Goal: Task Accomplishment & Management: Use online tool/utility

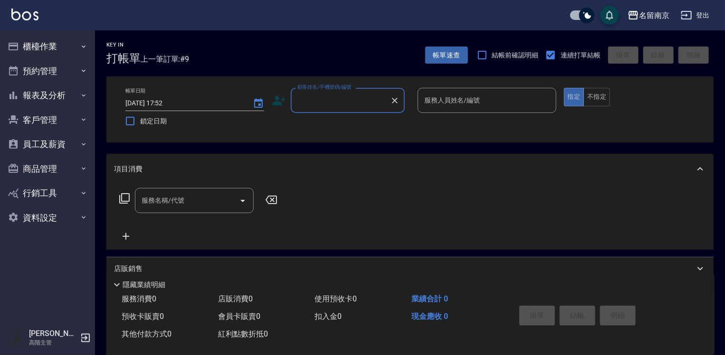
click at [320, 100] on input "顧客姓名/手機號碼/編號" at bounding box center [340, 100] width 91 height 17
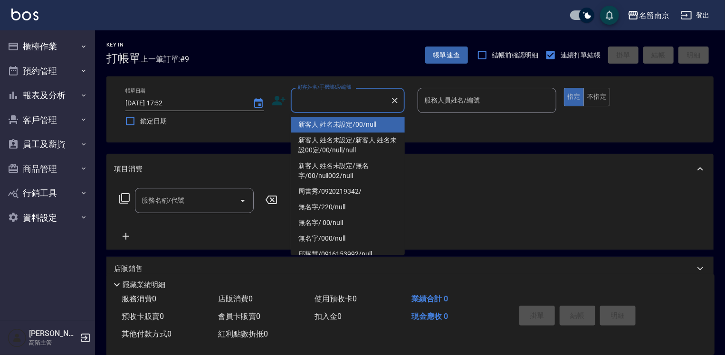
click at [338, 125] on li "新客人 姓名未設定/00/null" at bounding box center [348, 125] width 114 height 16
type input "新客人 姓名未設定/00/null"
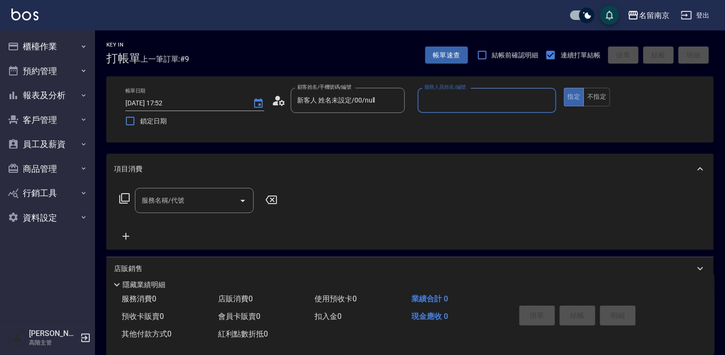
click at [445, 101] on input "服務人員姓名/編號" at bounding box center [487, 100] width 130 height 17
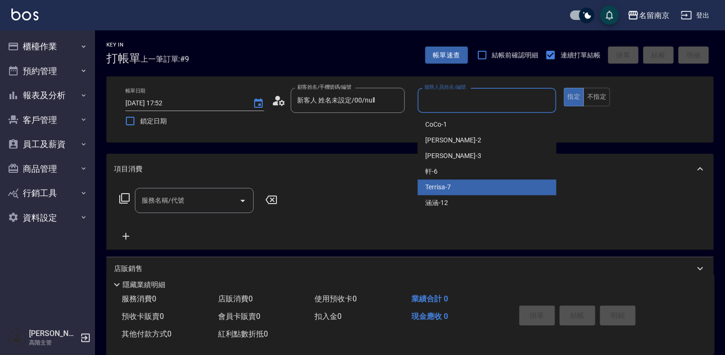
click at [463, 189] on div "Terrisa -7" at bounding box center [486, 188] width 139 height 16
type input "Terrisa-7"
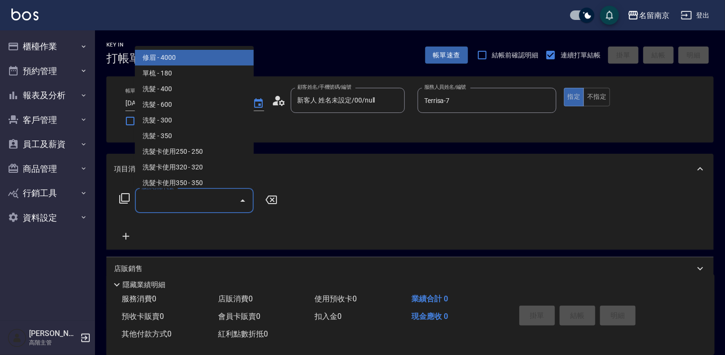
click at [163, 206] on input "服務名稱/代號" at bounding box center [187, 200] width 96 height 17
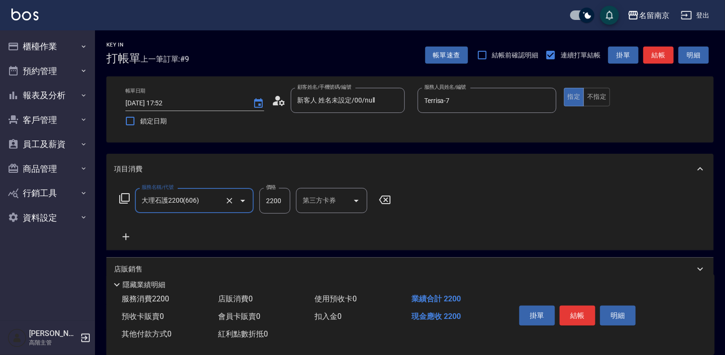
type input "大理石護2200(606)"
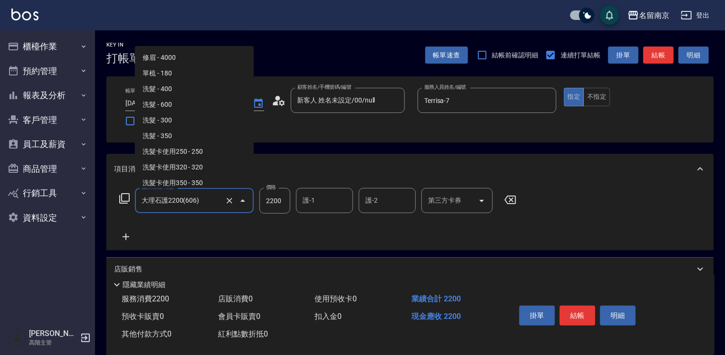
click at [164, 203] on input "大理石護2200(606)" at bounding box center [181, 200] width 84 height 17
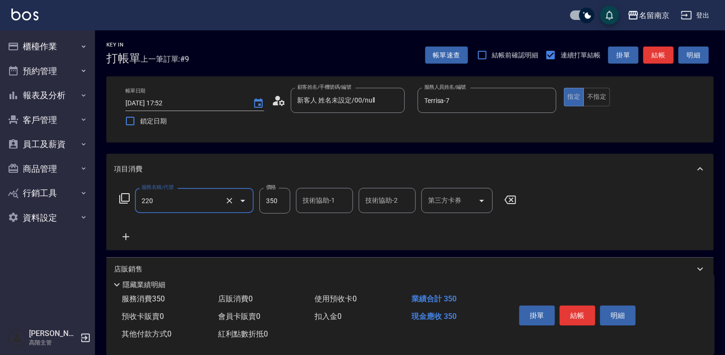
type input "洗髮(220)"
type input "370"
type input "Terrisa-7"
click at [570, 310] on button "結帳" at bounding box center [577, 316] width 36 height 20
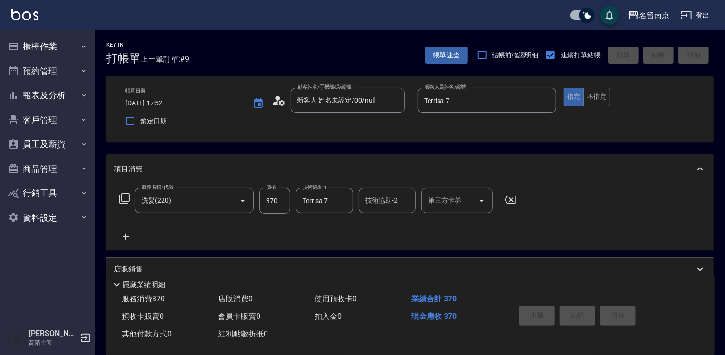
type input "[DATE] 19:28"
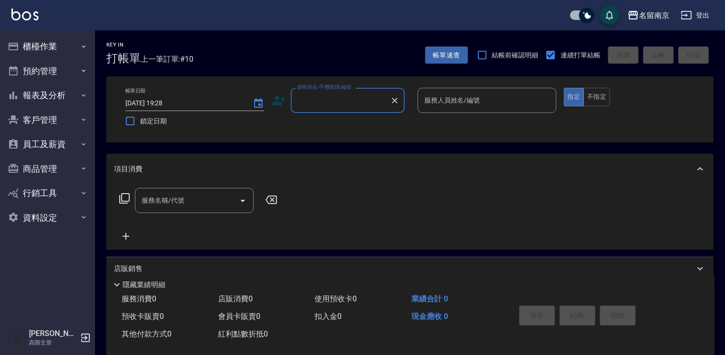
drag, startPoint x: 354, startPoint y: 94, endPoint x: 358, endPoint y: 111, distance: 17.5
click at [354, 95] on input "顧客姓名/手機號碼/編號" at bounding box center [340, 100] width 91 height 17
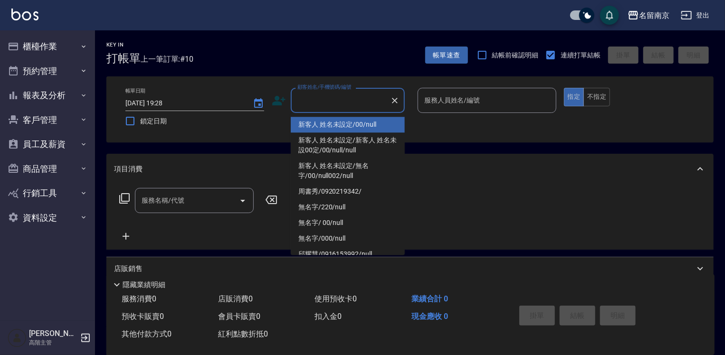
click at [359, 122] on li "新客人 姓名未設定/00/null" at bounding box center [348, 125] width 114 height 16
type input "新客人 姓名未設定/00/null"
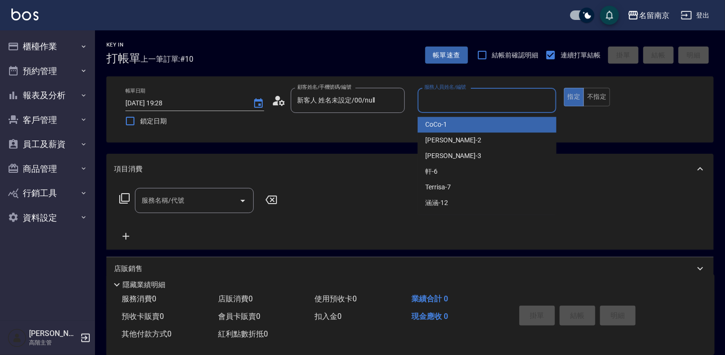
click at [450, 93] on input "服務人員姓名/編號" at bounding box center [487, 100] width 130 height 17
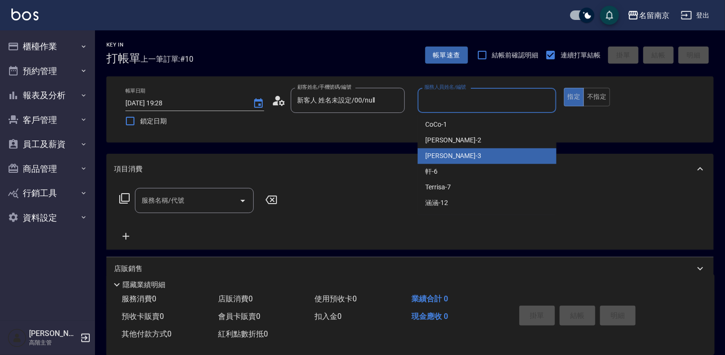
click at [445, 163] on div "[PERSON_NAME] -3" at bounding box center [486, 156] width 139 height 16
type input "[PERSON_NAME]-3"
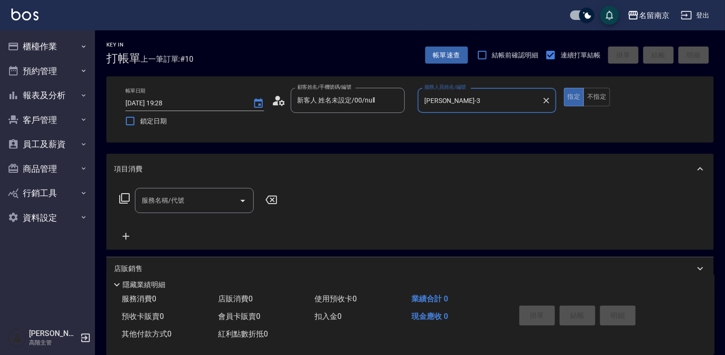
click at [188, 201] on input "服務名稱/代號" at bounding box center [187, 200] width 96 height 17
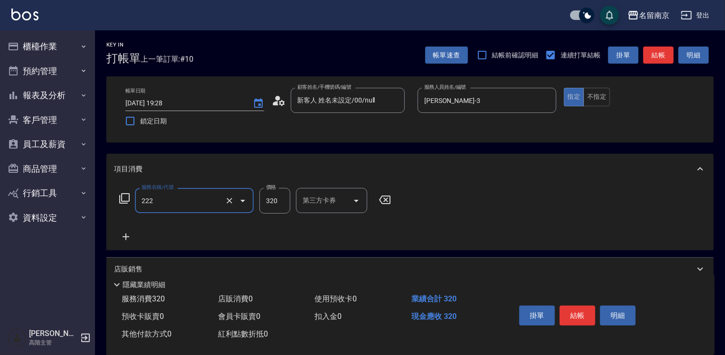
type input "洗髮卡使用320(222)"
type input "350"
type input "[PERSON_NAME]-3"
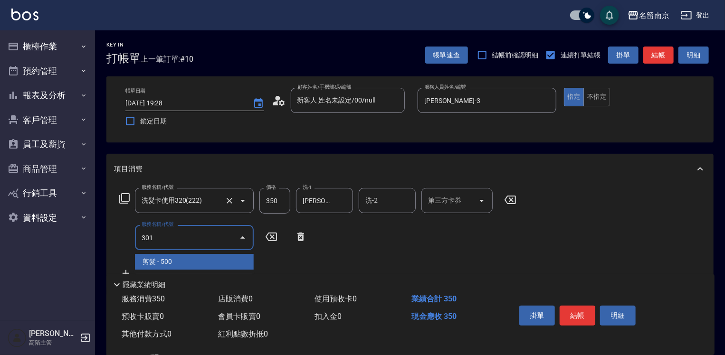
type input "剪髮(301)"
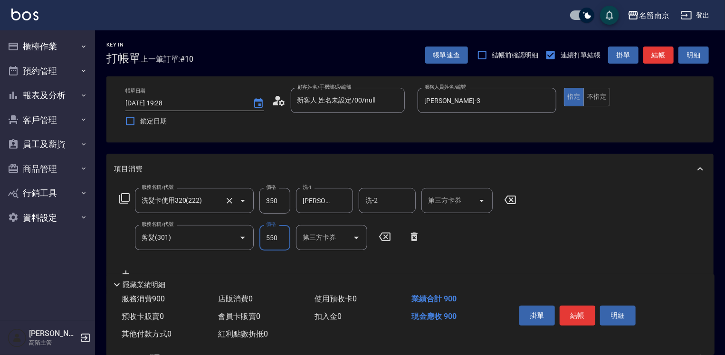
type input "550"
click at [488, 199] on button "Open" at bounding box center [481, 200] width 15 height 15
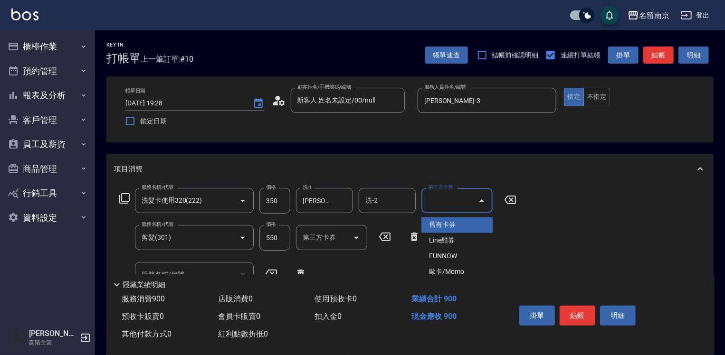
click at [472, 220] on span "舊有卡券" at bounding box center [456, 226] width 71 height 16
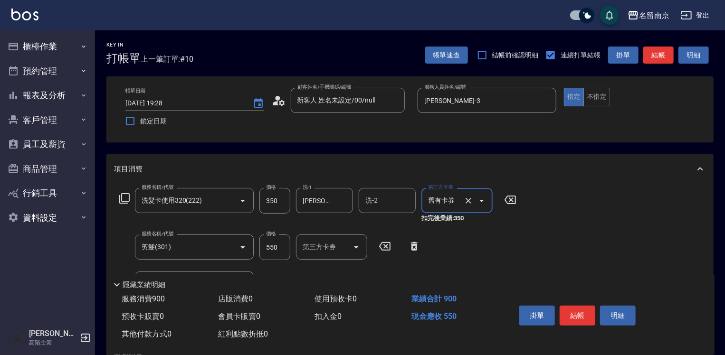
type input "舊有卡券"
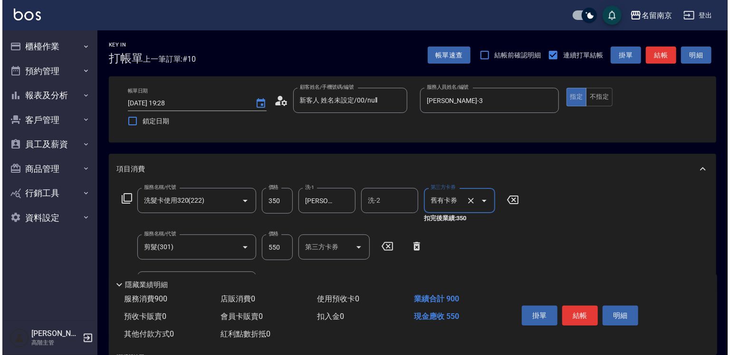
scroll to position [142, 0]
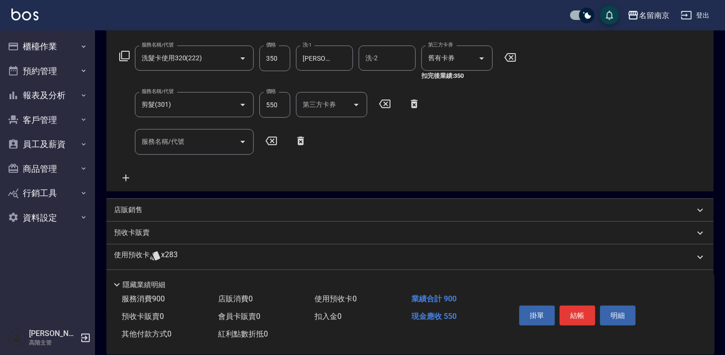
click at [129, 55] on icon at bounding box center [124, 56] width 10 height 10
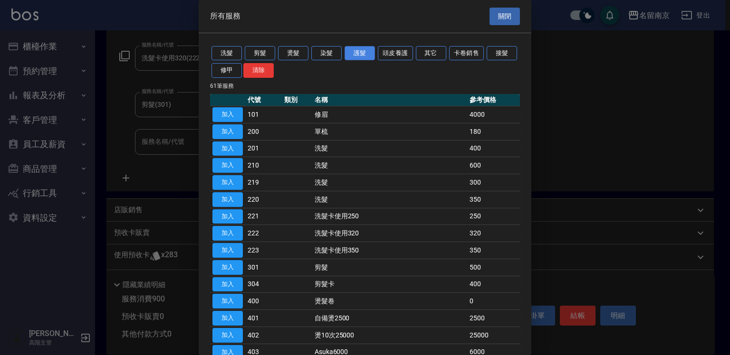
click at [351, 54] on button "護髮" at bounding box center [359, 53] width 30 height 15
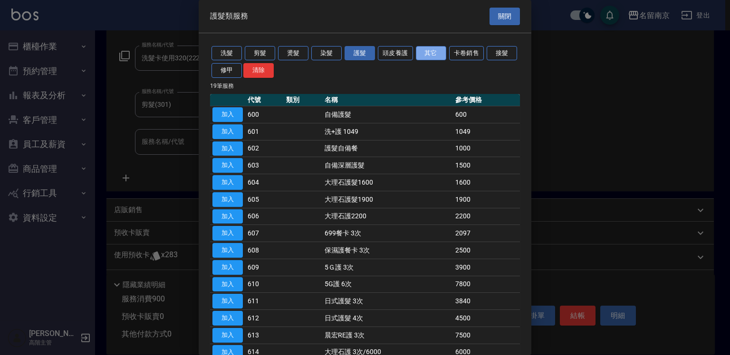
click at [435, 49] on button "其它" at bounding box center [431, 53] width 30 height 15
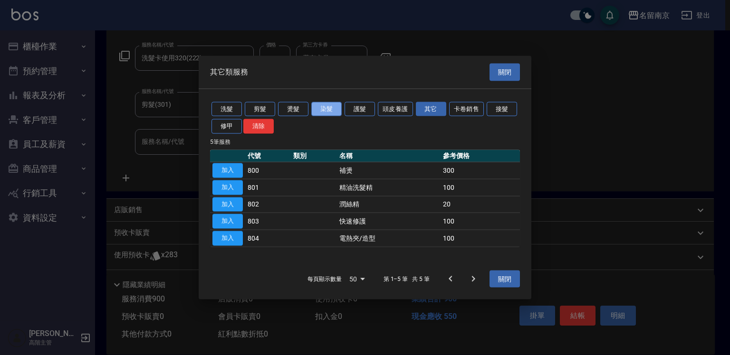
click at [325, 108] on button "染髮" at bounding box center [326, 109] width 30 height 15
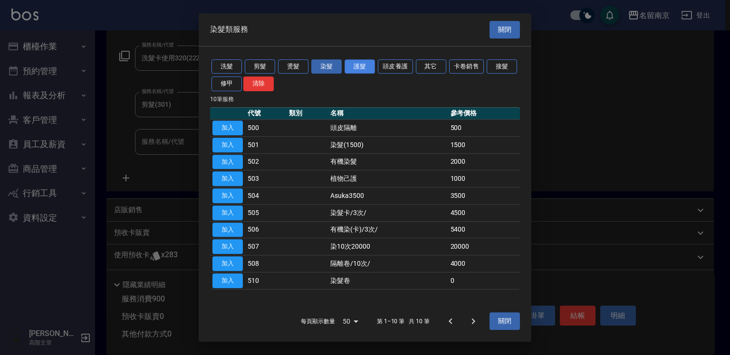
click at [359, 62] on button "護髮" at bounding box center [359, 66] width 30 height 15
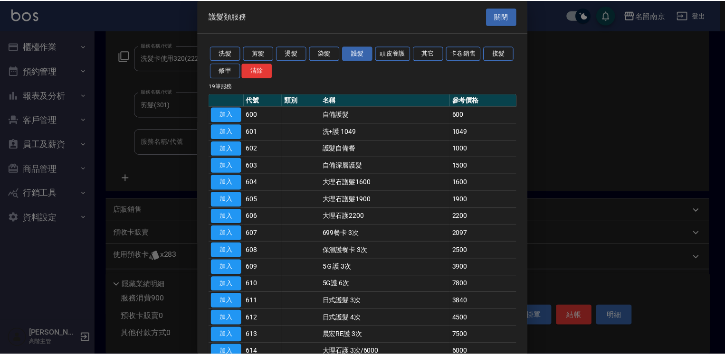
scroll to position [95, 0]
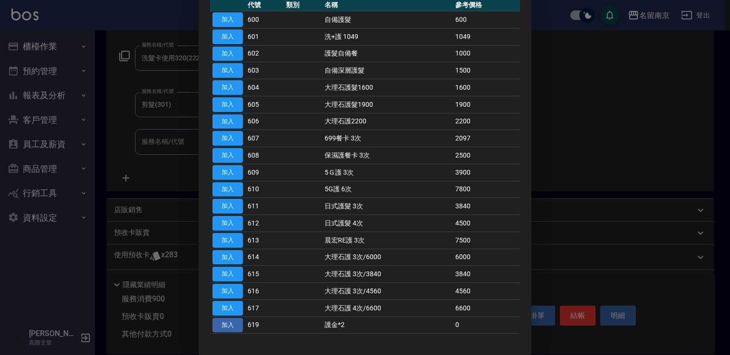
click at [222, 323] on button "加入" at bounding box center [227, 325] width 30 height 15
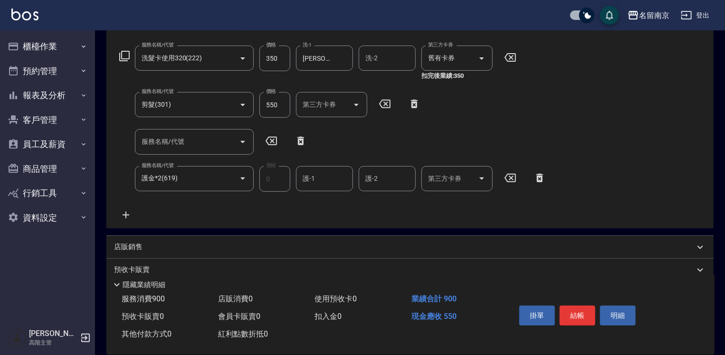
click at [295, 144] on icon at bounding box center [301, 140] width 24 height 11
type input "護金*2(619)"
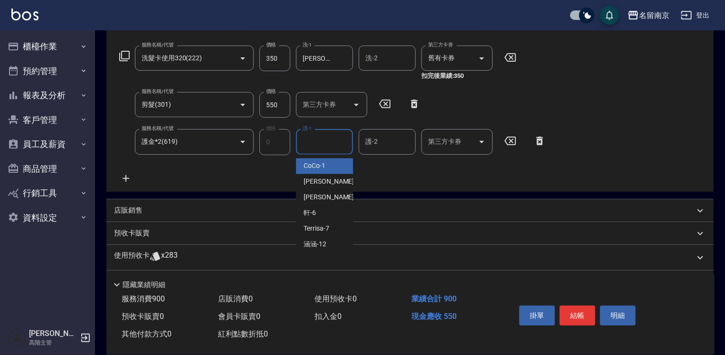
click at [335, 143] on input "護-1" at bounding box center [324, 141] width 48 height 17
type input "[PERSON_NAME]-3"
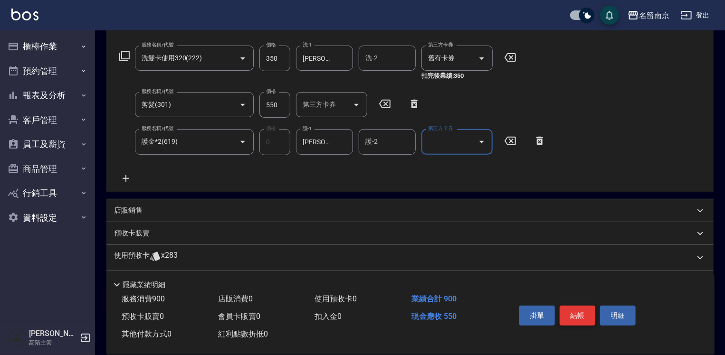
click at [576, 312] on button "結帳" at bounding box center [577, 316] width 36 height 20
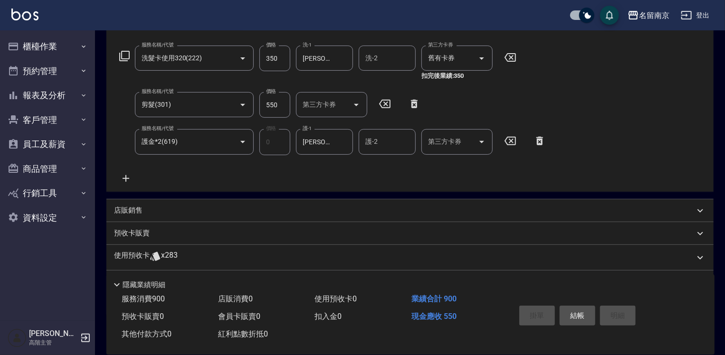
type input "[DATE] 19:29"
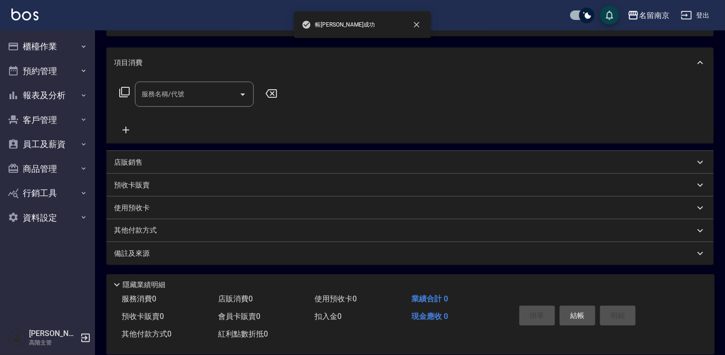
scroll to position [0, 0]
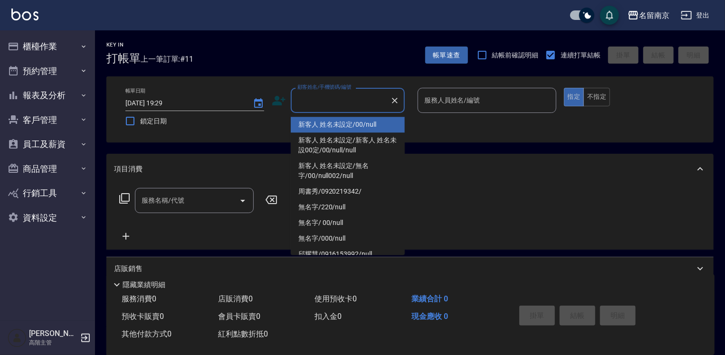
drag, startPoint x: 353, startPoint y: 100, endPoint x: 355, endPoint y: 119, distance: 19.1
click at [353, 103] on input "顧客姓名/手機號碼/編號" at bounding box center [340, 100] width 91 height 17
click at [357, 122] on li "新客人 姓名未設定/00/null" at bounding box center [348, 125] width 114 height 16
type input "新客人 姓名未設定/00/null"
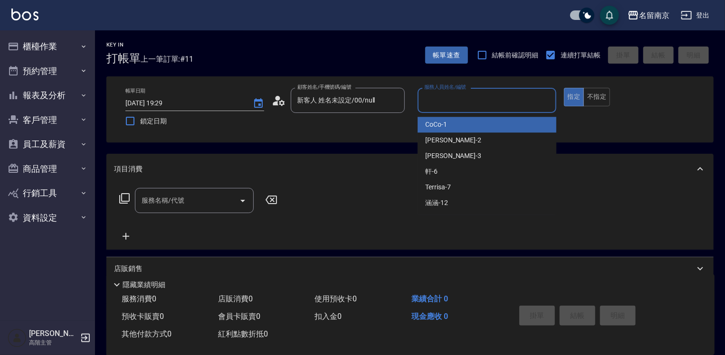
drag, startPoint x: 440, startPoint y: 106, endPoint x: 437, endPoint y: 123, distance: 17.8
click at [441, 106] on input "服務人員姓名/編號" at bounding box center [487, 100] width 130 height 17
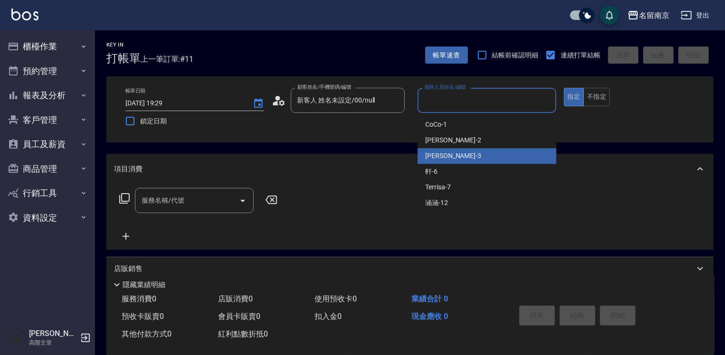
click at [442, 161] on div "[PERSON_NAME] -3" at bounding box center [486, 156] width 139 height 16
type input "[PERSON_NAME]-3"
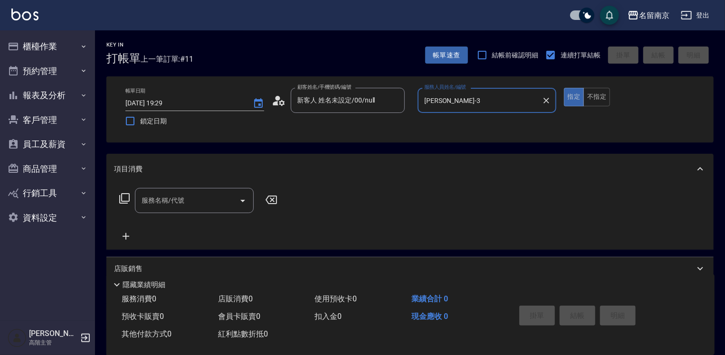
click at [167, 200] on input "服務名稱/代號" at bounding box center [187, 200] width 96 height 17
click at [126, 199] on icon at bounding box center [124, 198] width 11 height 11
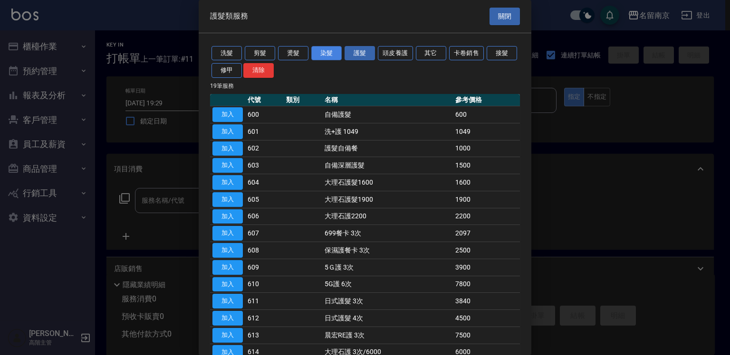
click at [321, 49] on button "染髮" at bounding box center [326, 53] width 30 height 15
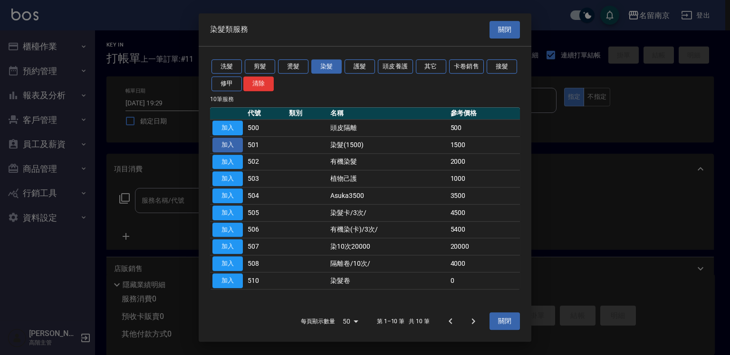
click at [234, 149] on button "加入" at bounding box center [227, 145] width 30 height 15
type input "染髮(1500)(501)"
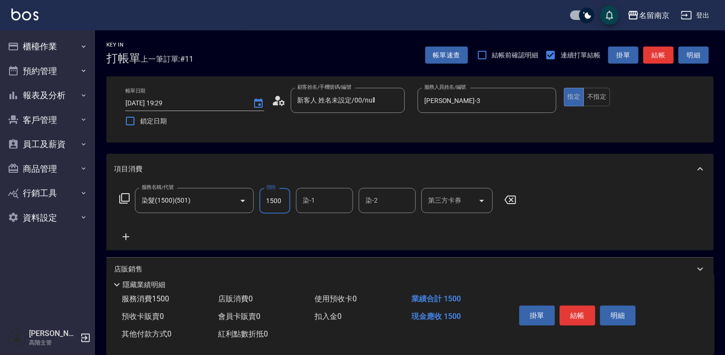
click at [275, 202] on input "1500" at bounding box center [274, 201] width 31 height 26
click at [228, 198] on icon "Clear" at bounding box center [229, 200] width 9 height 9
type input "300"
type input "染髮(1500)(501)"
click at [128, 200] on icon at bounding box center [124, 198] width 11 height 11
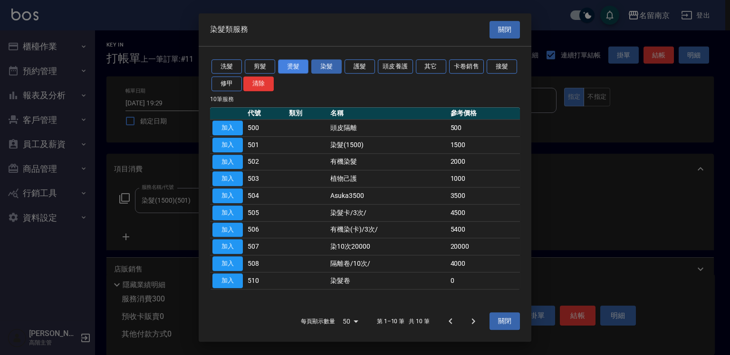
click at [292, 66] on button "燙髮" at bounding box center [293, 66] width 30 height 15
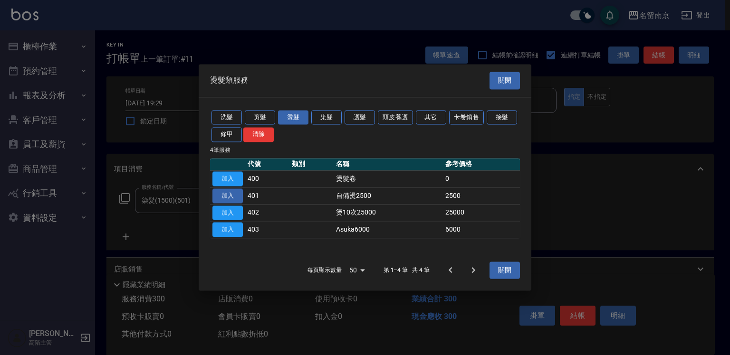
click at [232, 194] on button "加入" at bounding box center [227, 196] width 30 height 15
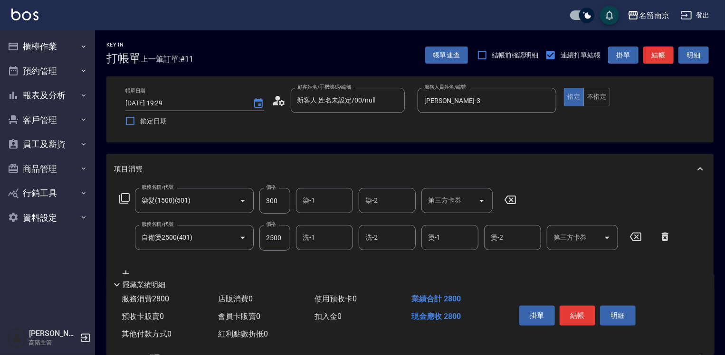
click at [512, 199] on icon at bounding box center [509, 200] width 11 height 9
click at [278, 237] on input "2500" at bounding box center [274, 238] width 31 height 26
type input "3000"
click at [320, 235] on input "[PERSON_NAME]-3" at bounding box center [317, 237] width 34 height 17
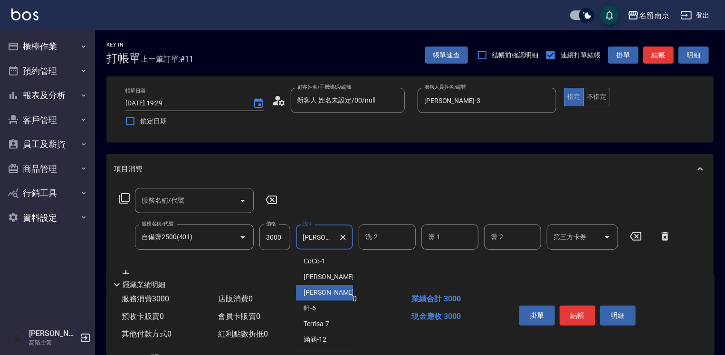
type input "Karen6-3"
click at [340, 236] on icon "Clear" at bounding box center [342, 237] width 9 height 9
click at [320, 240] on input "洗-1" at bounding box center [324, 237] width 48 height 17
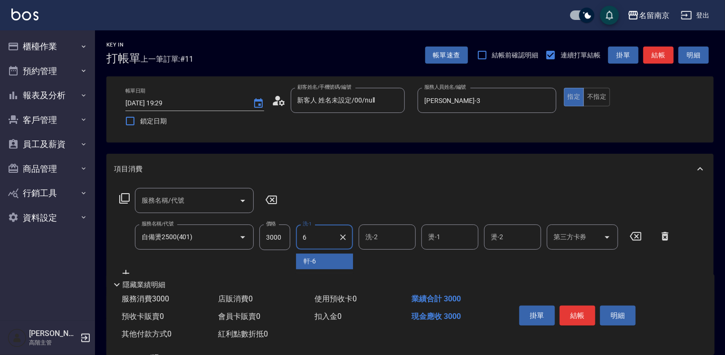
type input "軒-6"
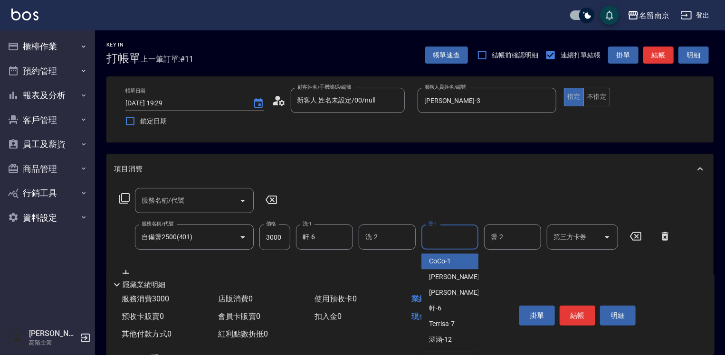
click at [450, 244] on input "燙-1" at bounding box center [450, 237] width 48 height 17
type input "[PERSON_NAME]-3"
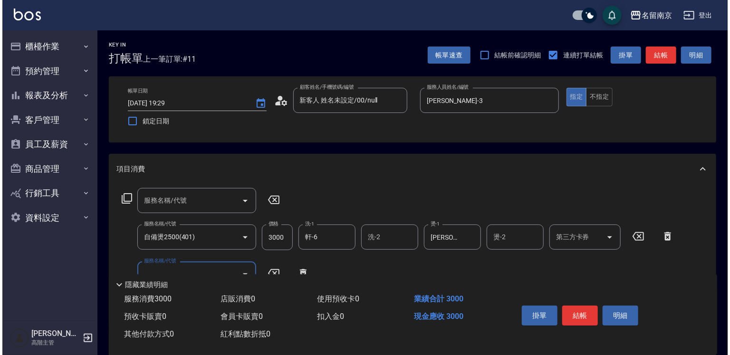
scroll to position [47, 0]
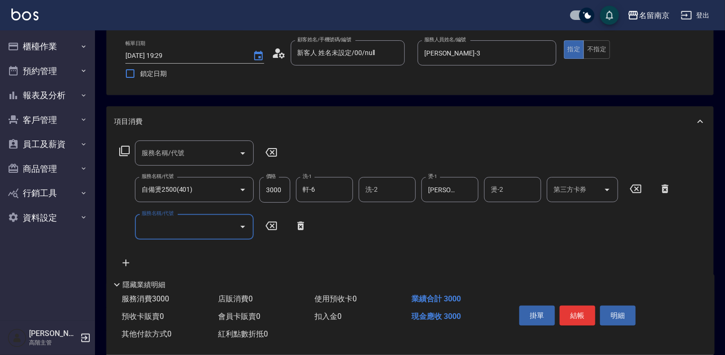
click at [123, 149] on icon at bounding box center [124, 150] width 11 height 11
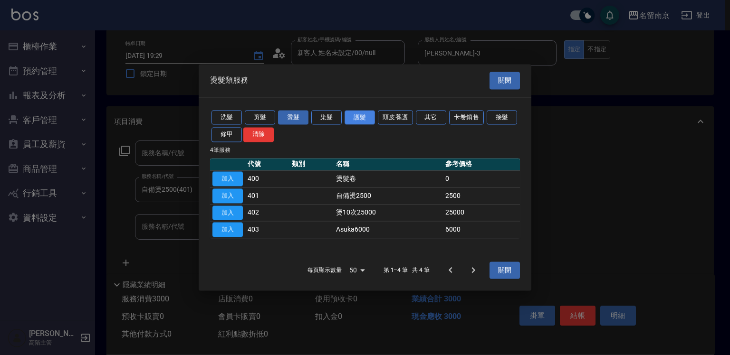
click at [357, 118] on button "護髮" at bounding box center [359, 117] width 30 height 15
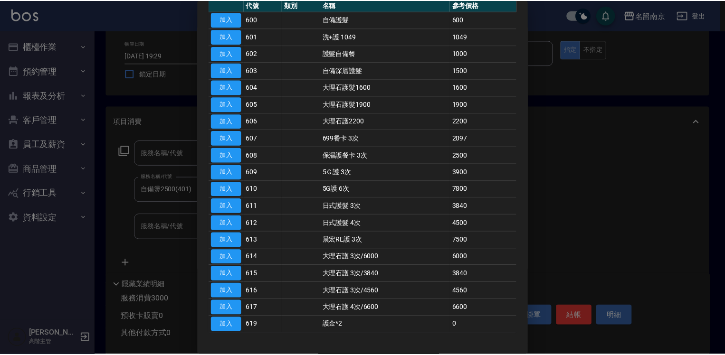
scroll to position [0, 0]
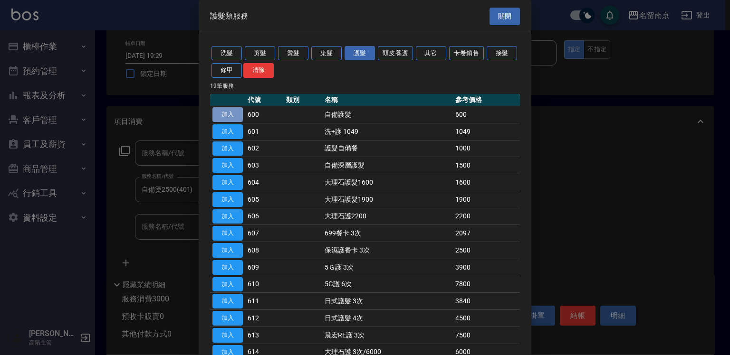
click at [231, 114] on button "加入" at bounding box center [227, 114] width 30 height 15
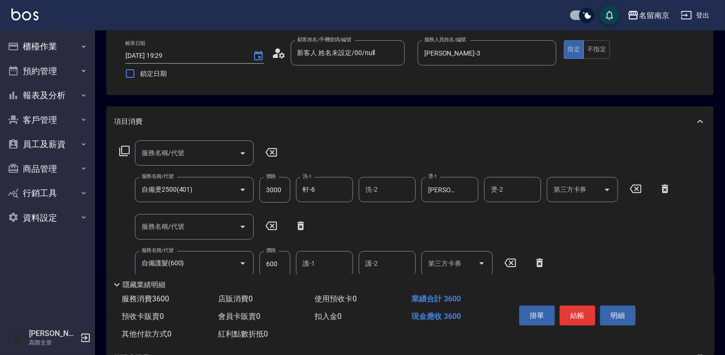
click at [299, 223] on icon at bounding box center [300, 226] width 7 height 9
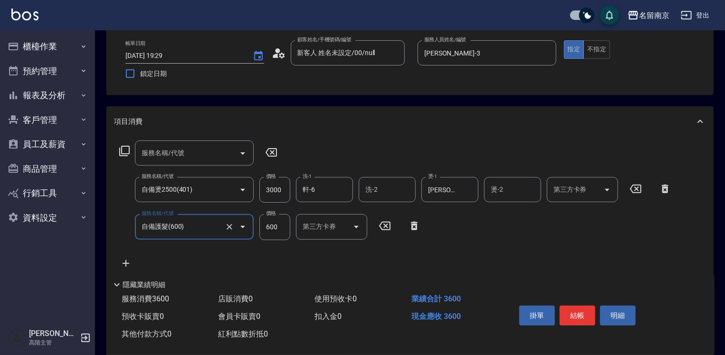
type input "自備護髮(600)"
click at [277, 229] on input "600" at bounding box center [274, 227] width 31 height 26
type input "1000"
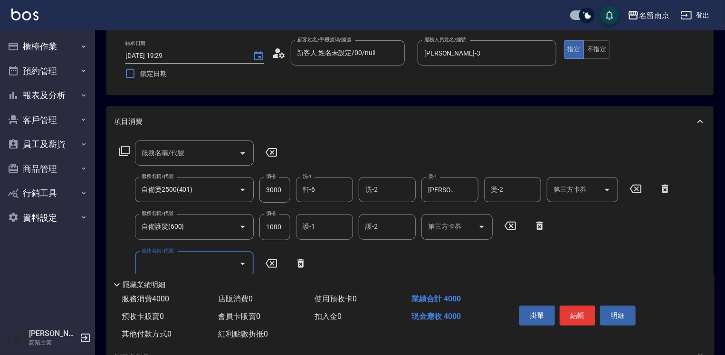
scroll to position [190, 0]
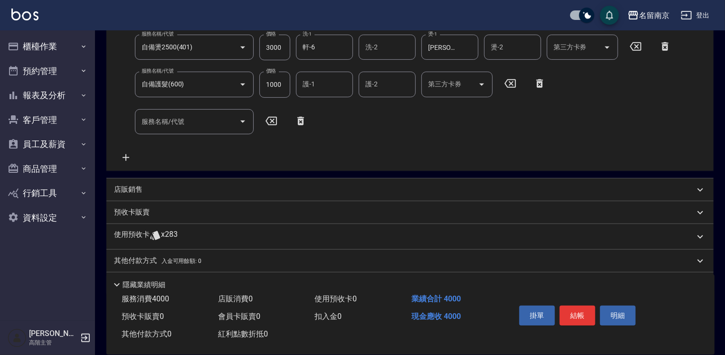
click at [178, 185] on div "店販銷售" at bounding box center [404, 190] width 580 height 10
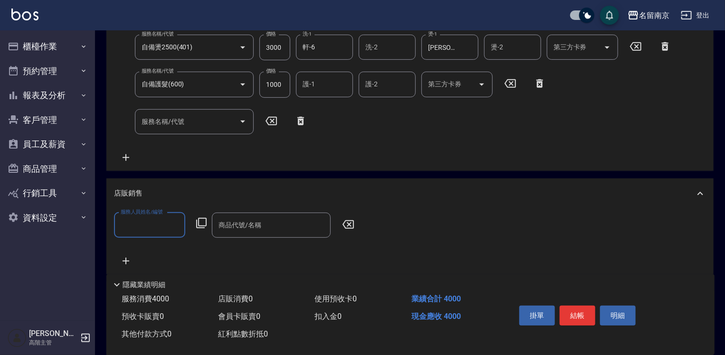
scroll to position [0, 0]
type input "[PERSON_NAME]-3"
click at [202, 220] on icon at bounding box center [201, 223] width 11 height 11
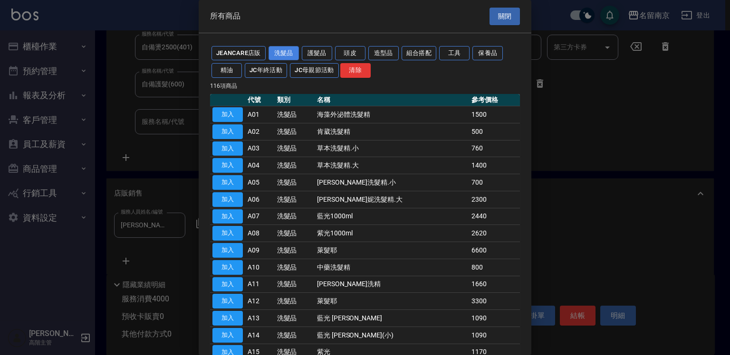
click at [282, 52] on button "洗髮品" at bounding box center [283, 53] width 30 height 15
click at [227, 148] on button "加入" at bounding box center [227, 149] width 30 height 15
type input "草本洗髮精.小"
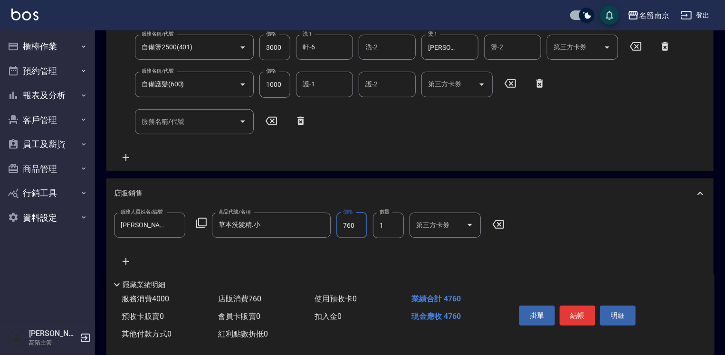
click at [351, 224] on input "760" at bounding box center [351, 226] width 31 height 26
type input "800"
click at [572, 311] on button "結帳" at bounding box center [577, 316] width 36 height 20
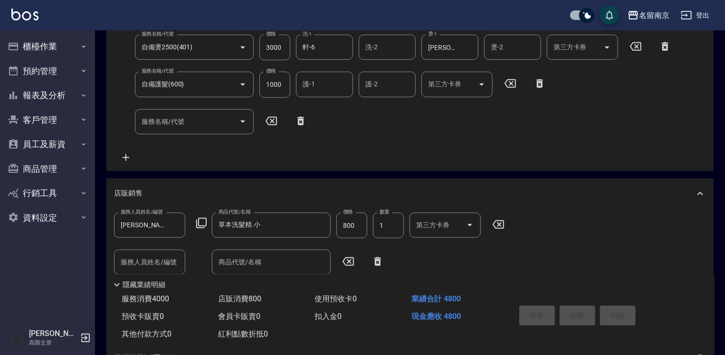
type input "[DATE] 19:31"
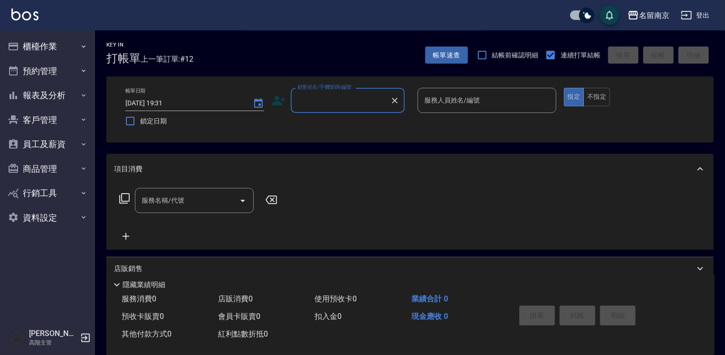
click at [317, 99] on input "顧客姓名/手機號碼/編號" at bounding box center [340, 100] width 91 height 17
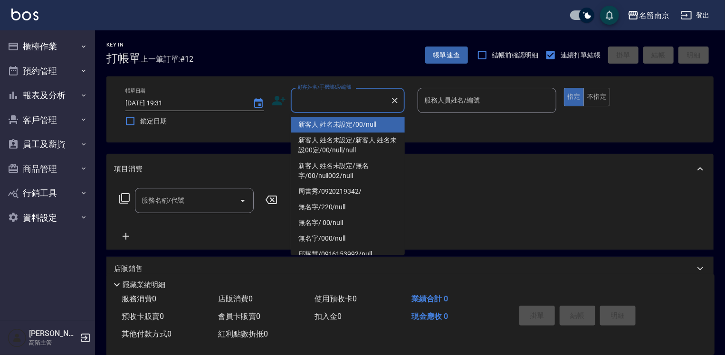
click at [321, 126] on li "新客人 姓名未設定/00/null" at bounding box center [348, 125] width 114 height 16
type input "新客人 姓名未設定/00/null"
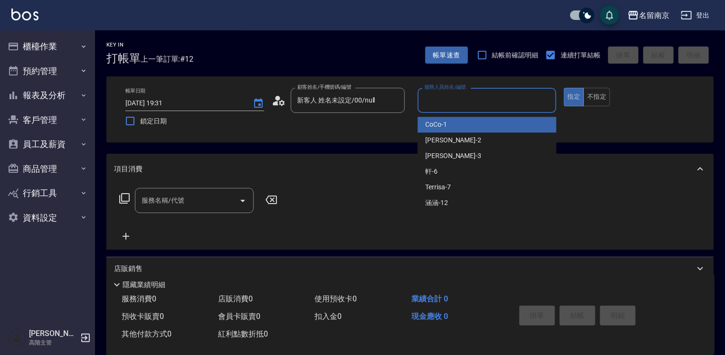
click at [445, 101] on input "服務人員姓名/編號" at bounding box center [487, 100] width 130 height 17
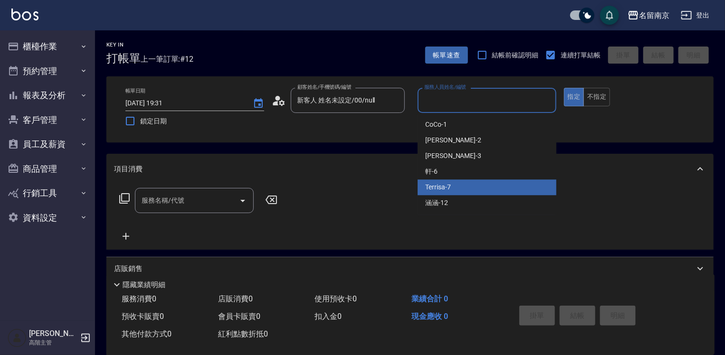
click at [430, 193] on div "Terrisa -7" at bounding box center [486, 188] width 139 height 16
type input "Terrisa-7"
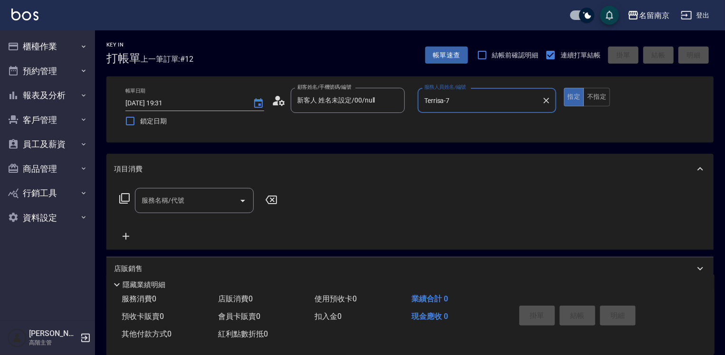
click at [207, 212] on div "服務名稱/代號" at bounding box center [194, 200] width 119 height 25
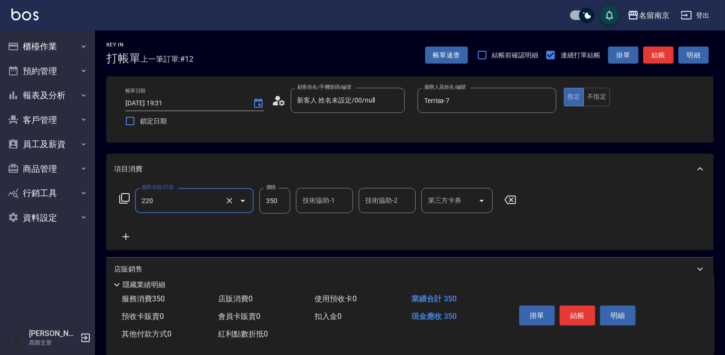
type input "洗髮(220)"
click at [312, 201] on input "技術協助-1" at bounding box center [324, 200] width 48 height 17
type input "Terrisa-7"
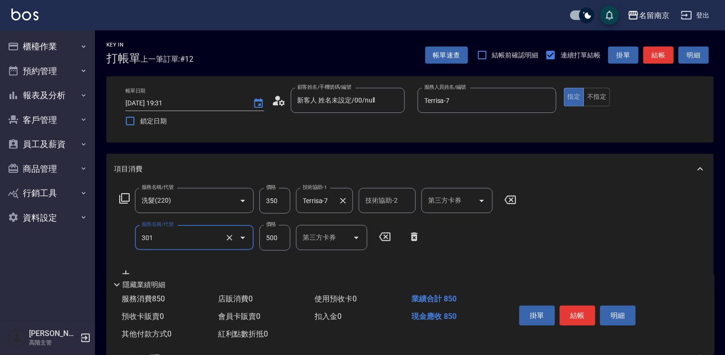
type input "剪髮(301)"
type input "650"
click at [573, 319] on button "結帳" at bounding box center [577, 316] width 36 height 20
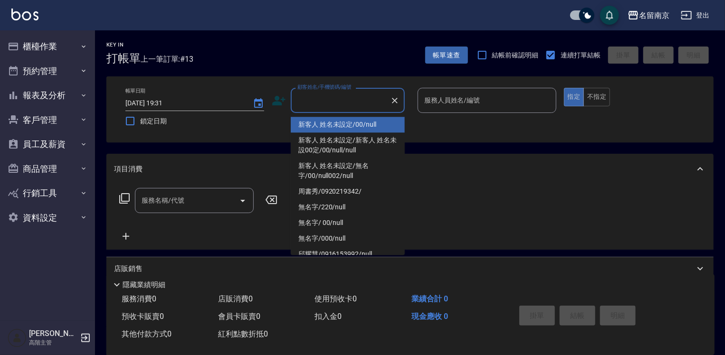
click at [300, 104] on input "顧客姓名/手機號碼/編號" at bounding box center [340, 100] width 91 height 17
click at [312, 128] on li "新客人 姓名未設定/00/null" at bounding box center [348, 125] width 114 height 16
type input "新客人 姓名未設定/00/null"
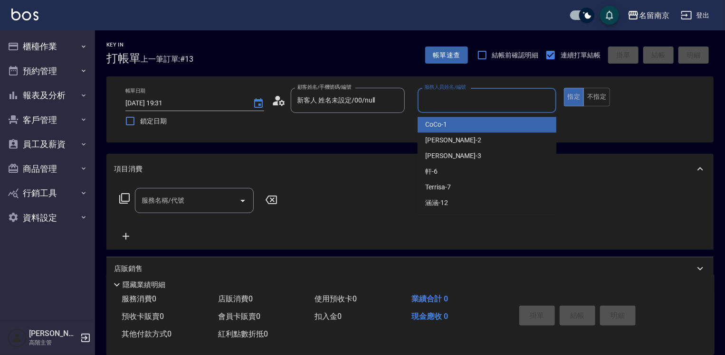
click at [435, 97] on input "服務人員姓名/編號" at bounding box center [487, 100] width 130 height 17
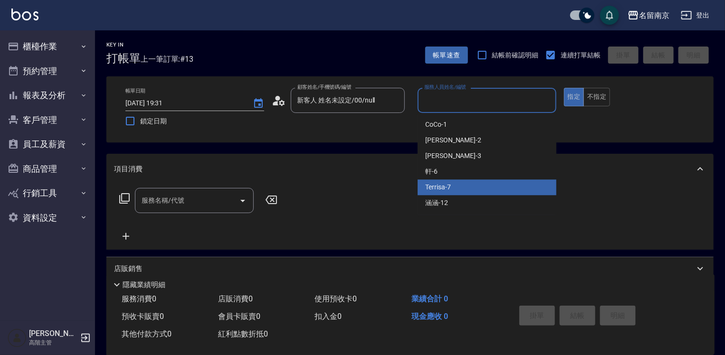
click at [441, 190] on span "Terrisa -7" at bounding box center [438, 187] width 26 height 10
type input "Terrisa-7"
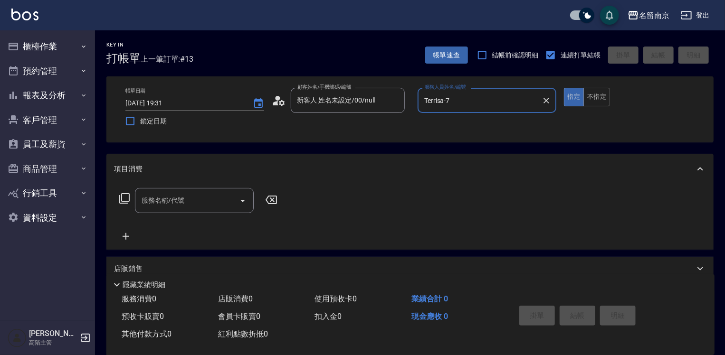
click at [125, 199] on icon at bounding box center [124, 198] width 11 height 11
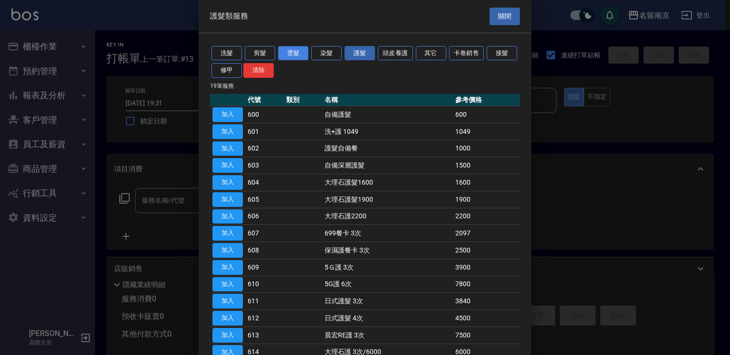
click at [287, 55] on button "燙髮" at bounding box center [293, 53] width 30 height 15
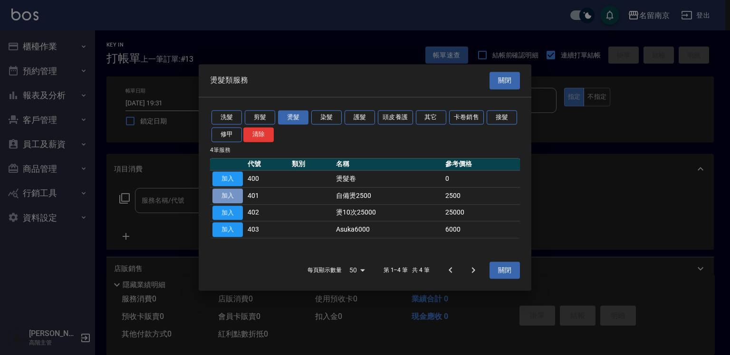
click at [219, 196] on button "加入" at bounding box center [227, 196] width 30 height 15
type input "自備燙2500(401)"
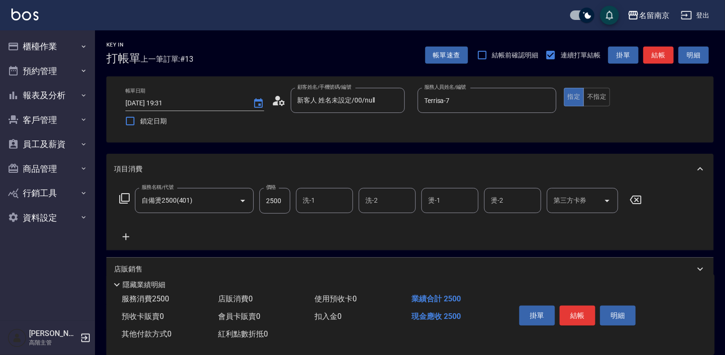
click at [282, 199] on input "2500" at bounding box center [274, 201] width 31 height 26
type input "3500"
type input "軒-6"
type input "Terrisa-7"
click at [578, 311] on button "結帳" at bounding box center [577, 316] width 36 height 20
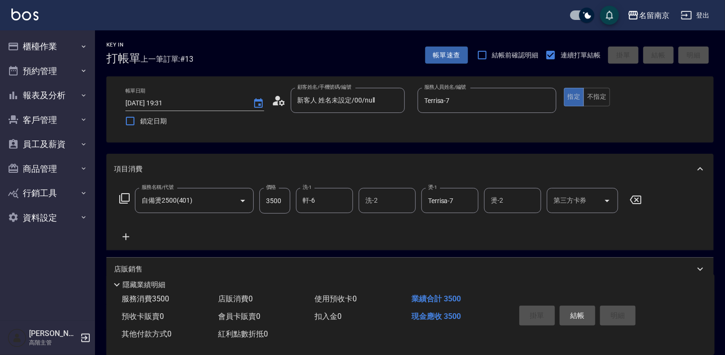
type input "[DATE] 19:32"
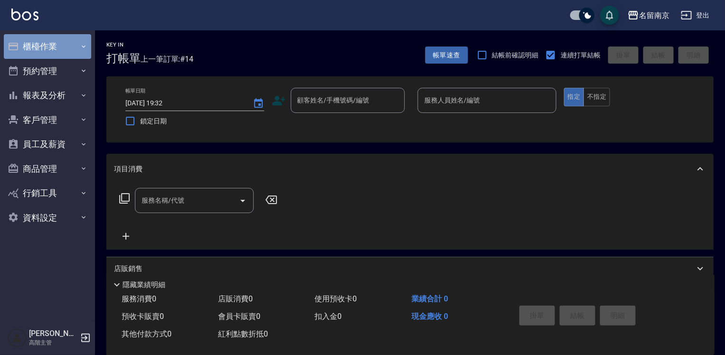
click at [40, 49] on button "櫃檯作業" at bounding box center [47, 46] width 87 height 25
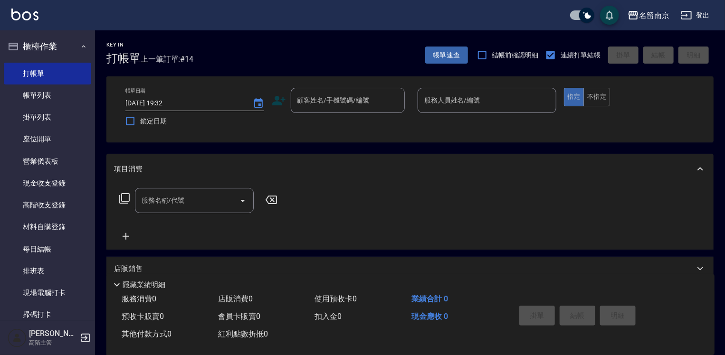
scroll to position [192, 0]
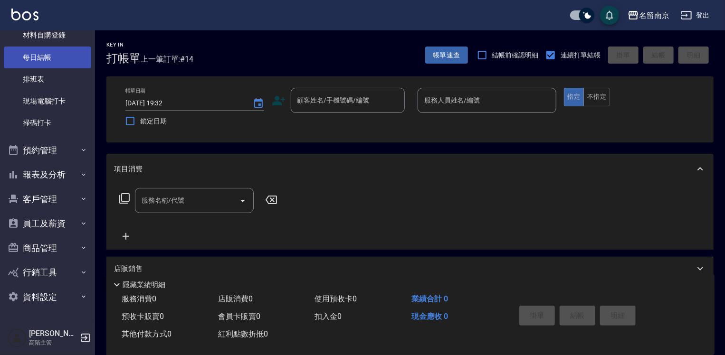
click at [42, 54] on link "每日結帳" at bounding box center [47, 58] width 87 height 22
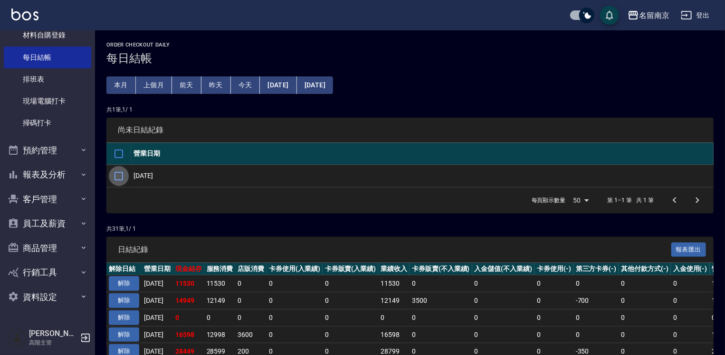
click at [118, 177] on input "checkbox" at bounding box center [119, 176] width 20 height 20
checkbox input "true"
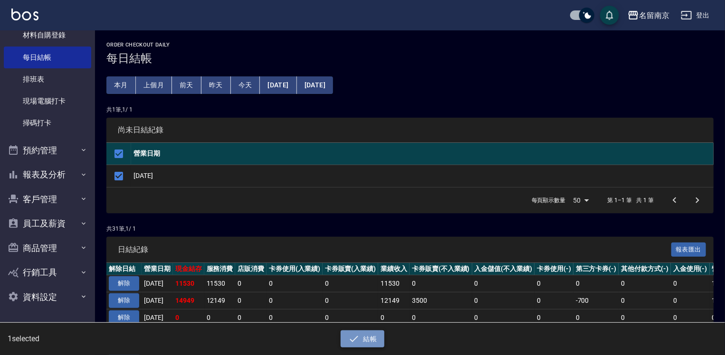
click at [359, 341] on icon "button" at bounding box center [353, 338] width 11 height 11
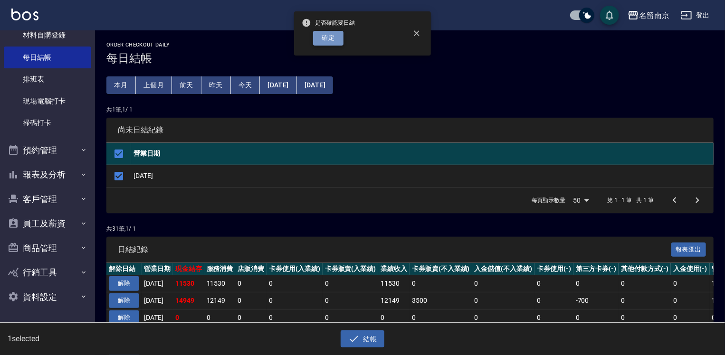
click at [330, 40] on button "確定" at bounding box center [328, 38] width 30 height 15
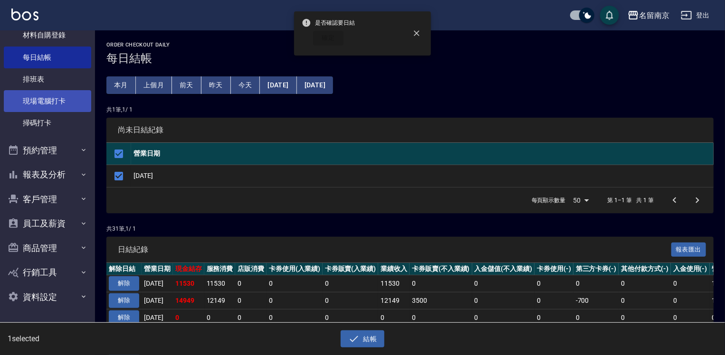
checkbox input "false"
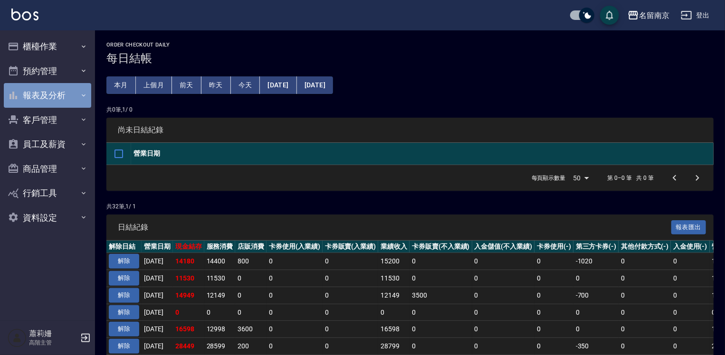
click at [52, 91] on button "報表及分析" at bounding box center [47, 95] width 87 height 25
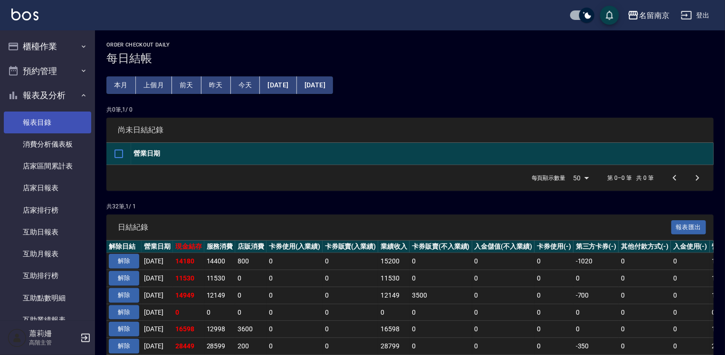
scroll to position [237, 0]
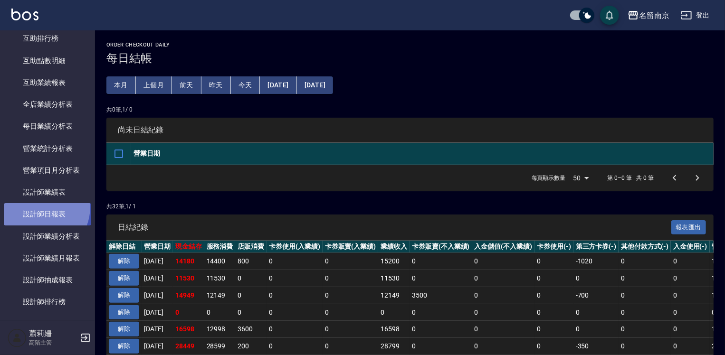
click at [38, 207] on link "設計師日報表" at bounding box center [47, 214] width 87 height 22
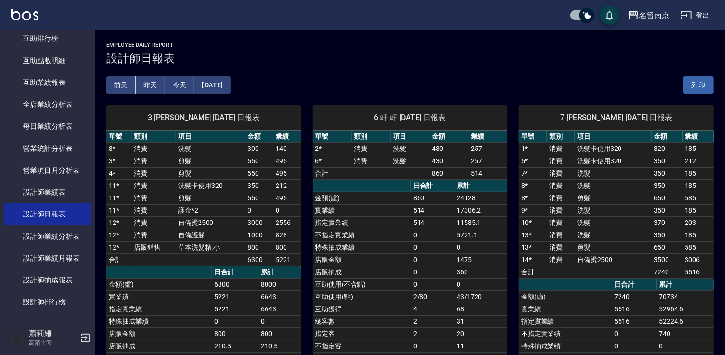
click at [138, 89] on button "昨天" at bounding box center [150, 85] width 29 height 18
